Goal: Navigation & Orientation: Find specific page/section

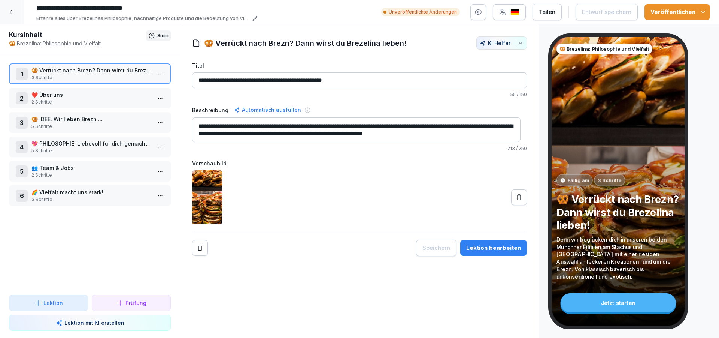
click at [12, 15] on div at bounding box center [12, 12] width 24 height 24
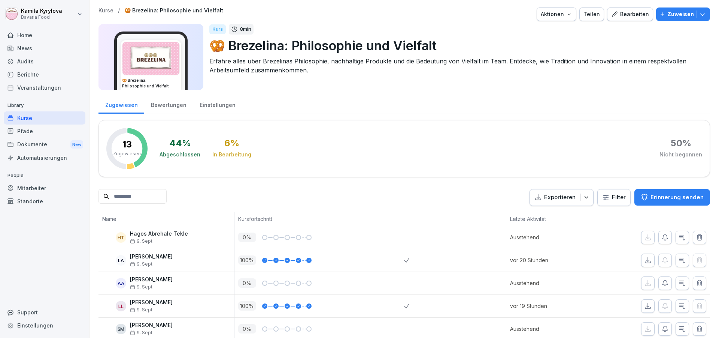
click at [24, 118] on div "Kurse" at bounding box center [45, 117] width 82 height 13
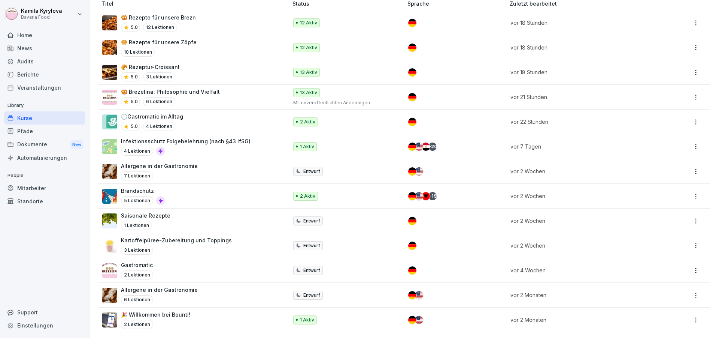
scroll to position [106, 0]
click at [27, 129] on div "Pfade" at bounding box center [45, 130] width 82 height 13
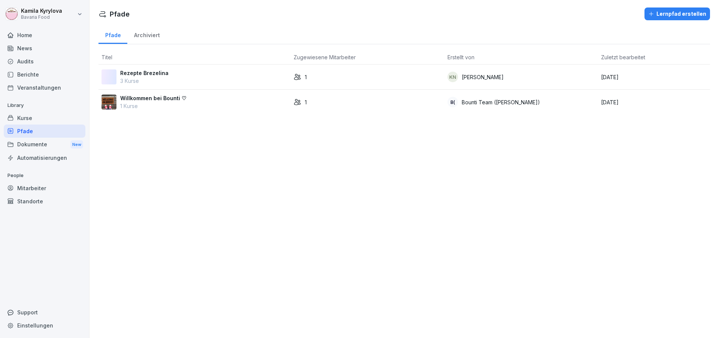
click at [151, 70] on p "Rezepte Brezelina" at bounding box center [144, 73] width 48 height 8
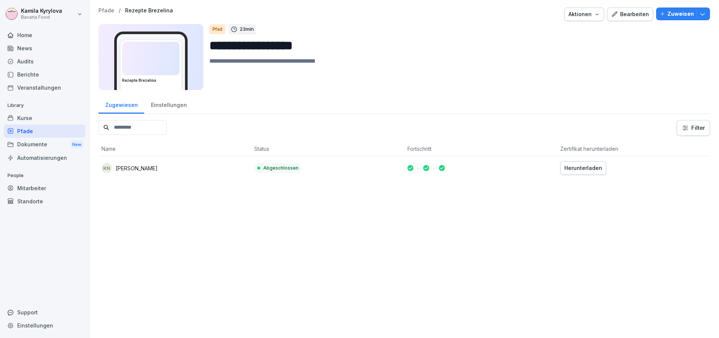
click at [22, 115] on div "Kurse" at bounding box center [45, 117] width 82 height 13
